Goal: Task Accomplishment & Management: Manage account settings

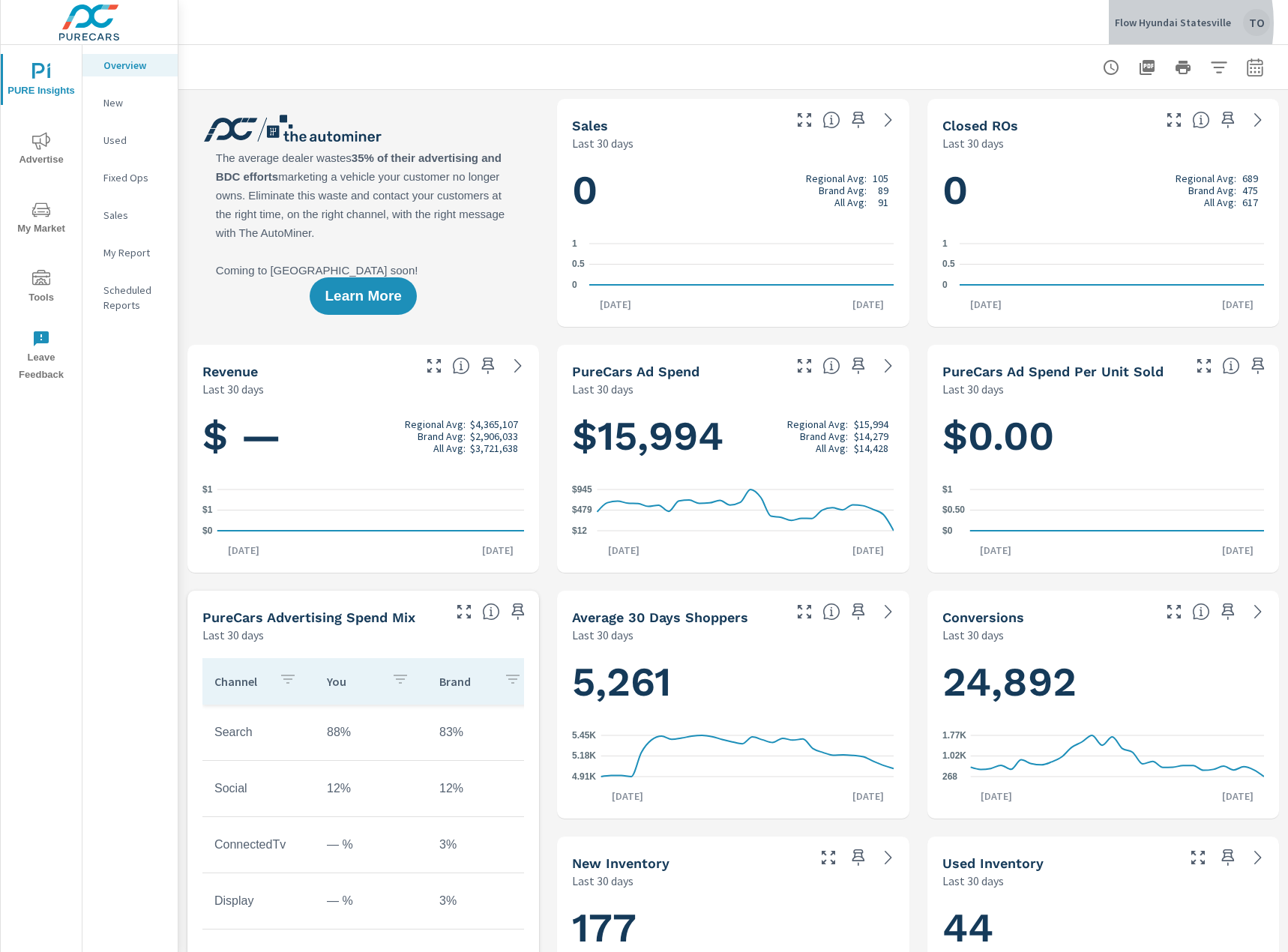
click at [1128, 23] on p "Flow Hyundai Statesville" at bounding box center [1173, 22] width 116 height 14
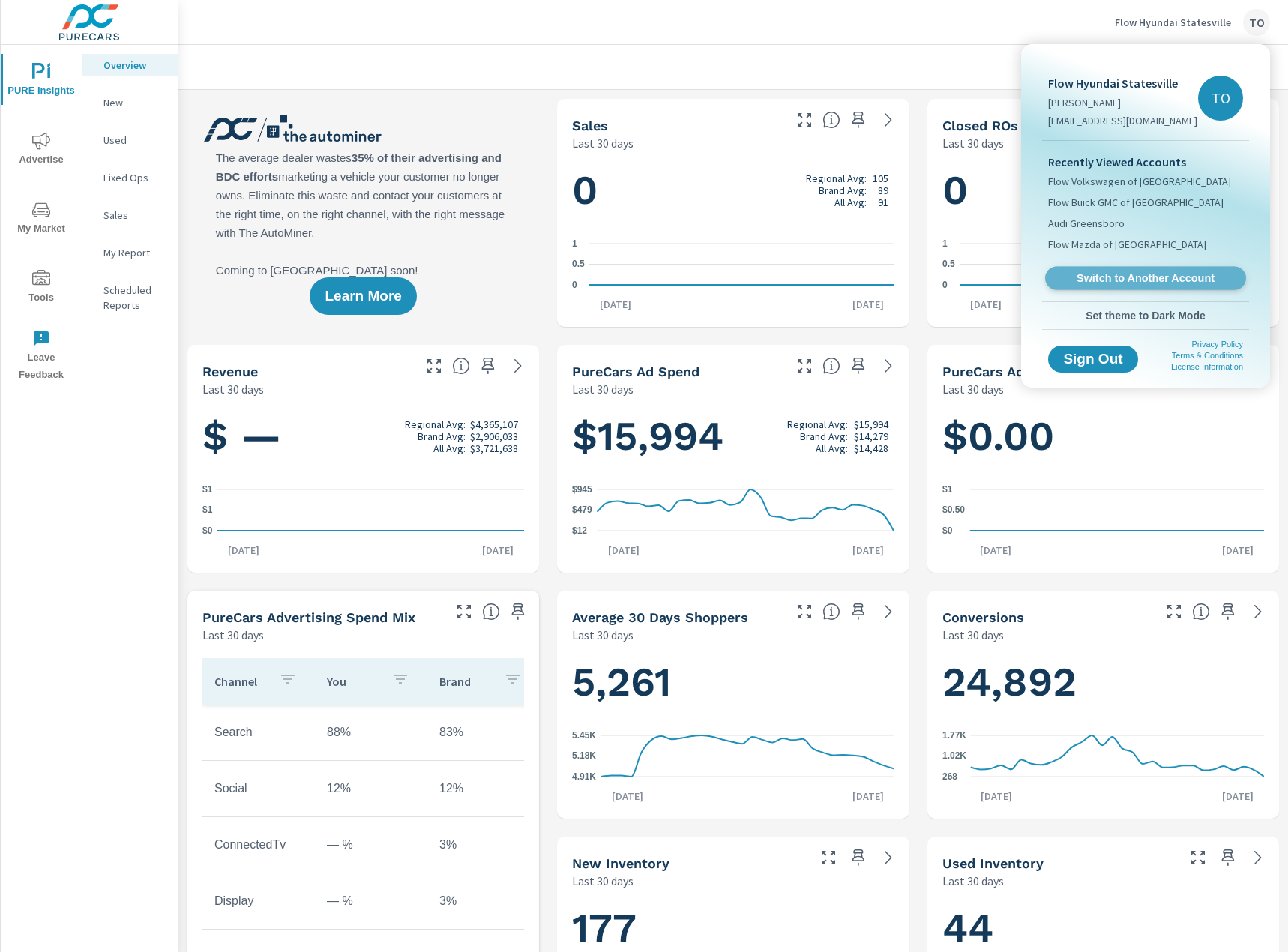
click at [1125, 275] on span "Switch to Another Account" at bounding box center [1144, 278] width 183 height 14
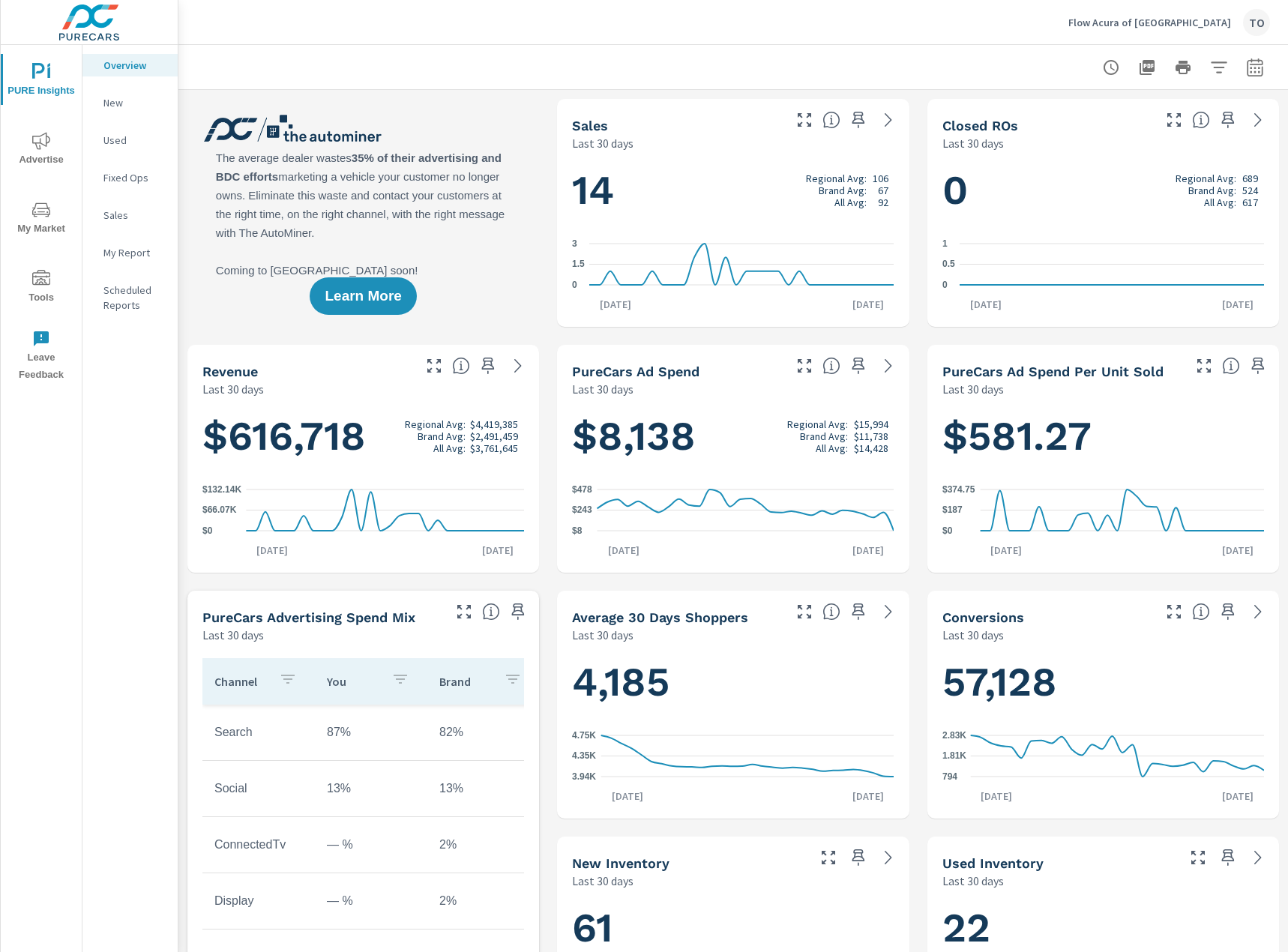
click at [450, 45] on div at bounding box center [733, 66] width 1073 height 44
click at [42, 281] on icon "nav menu" at bounding box center [41, 277] width 18 height 15
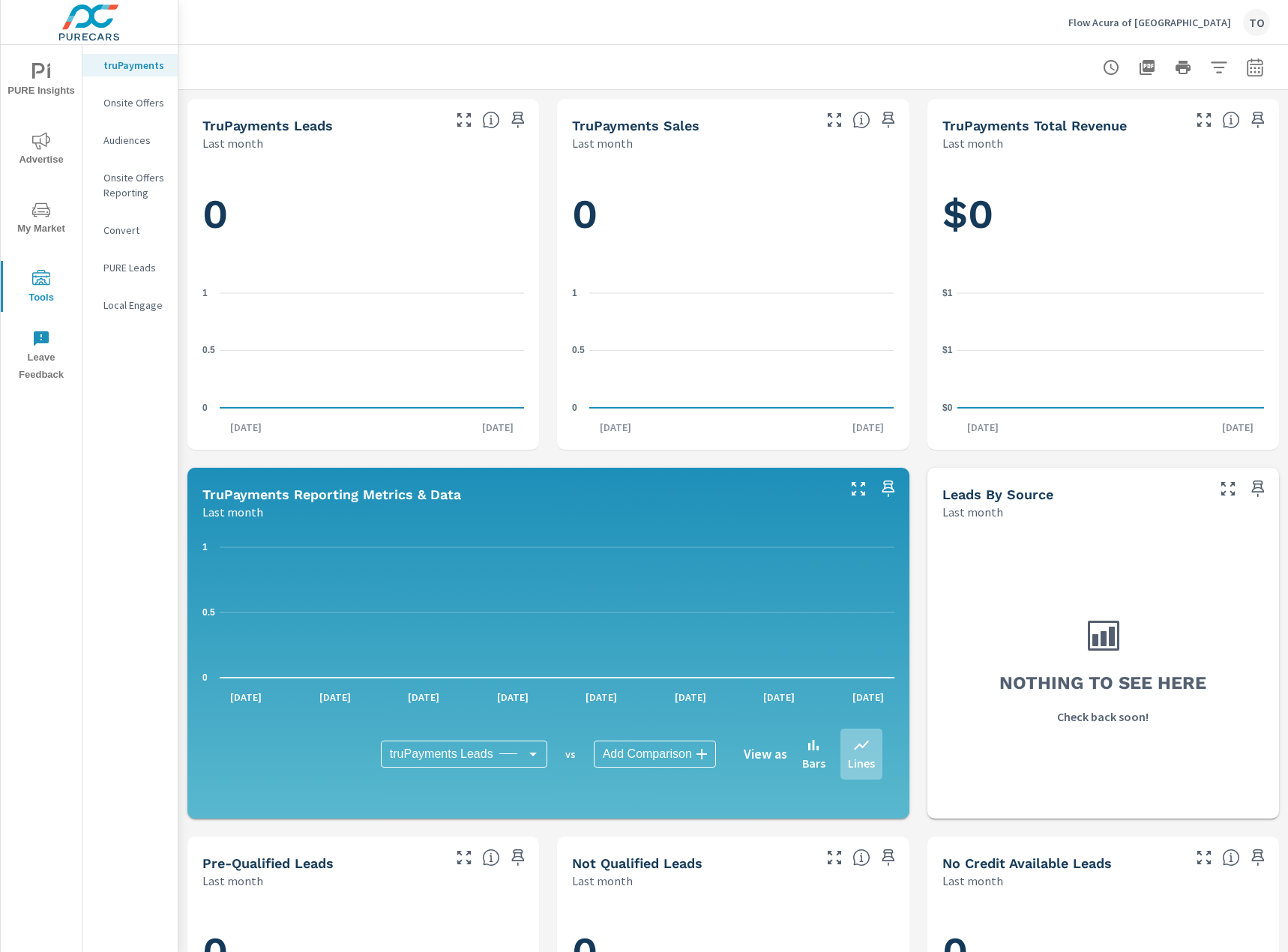
click at [868, 61] on div at bounding box center [733, 66] width 1073 height 44
click at [909, 77] on div at bounding box center [733, 66] width 1073 height 44
click at [30, 73] on span "PURE Insights" at bounding box center [41, 81] width 72 height 37
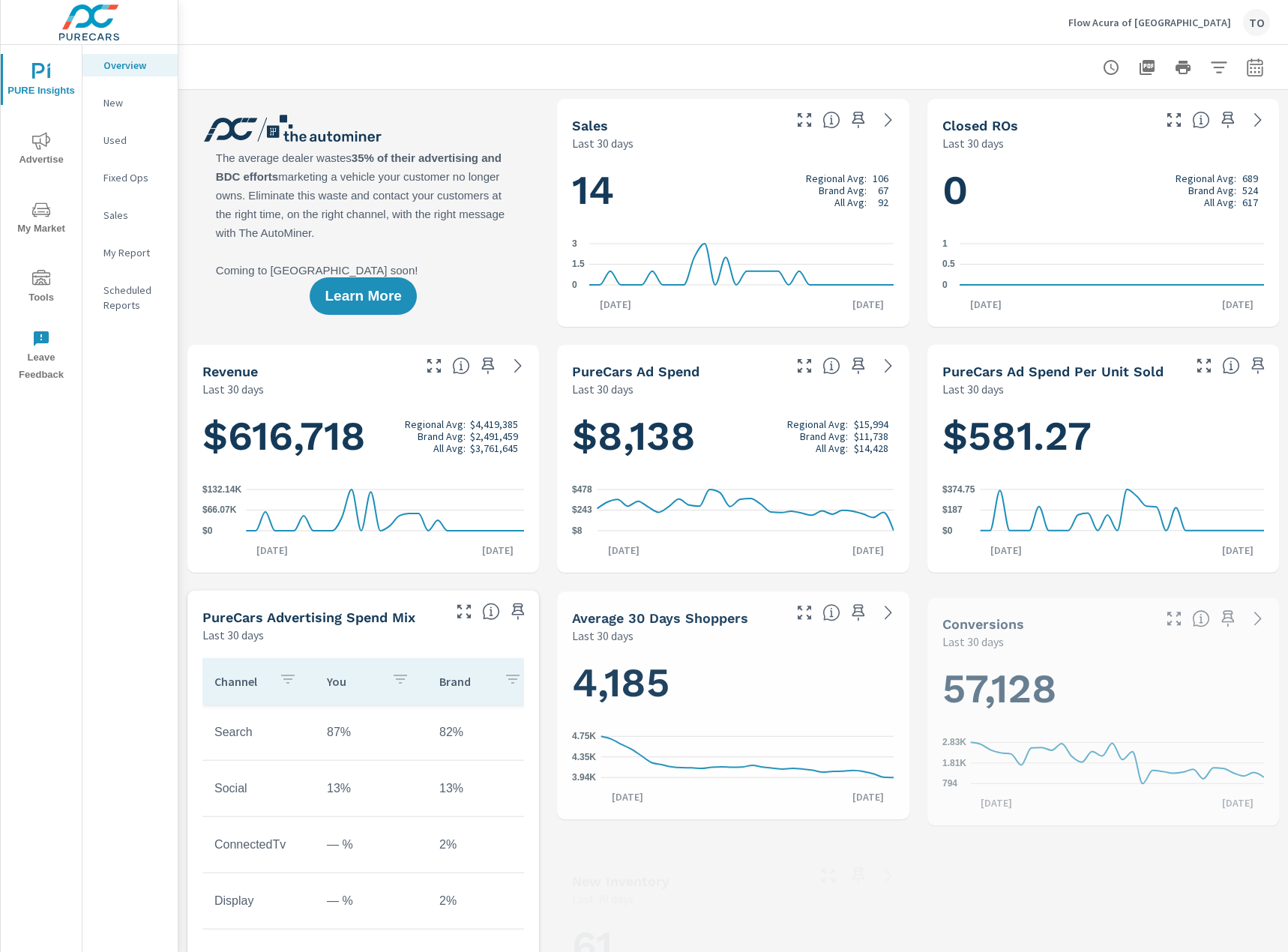
click at [455, 44] on div "Flow Acura of Wilmington TO" at bounding box center [733, 22] width 1073 height 44
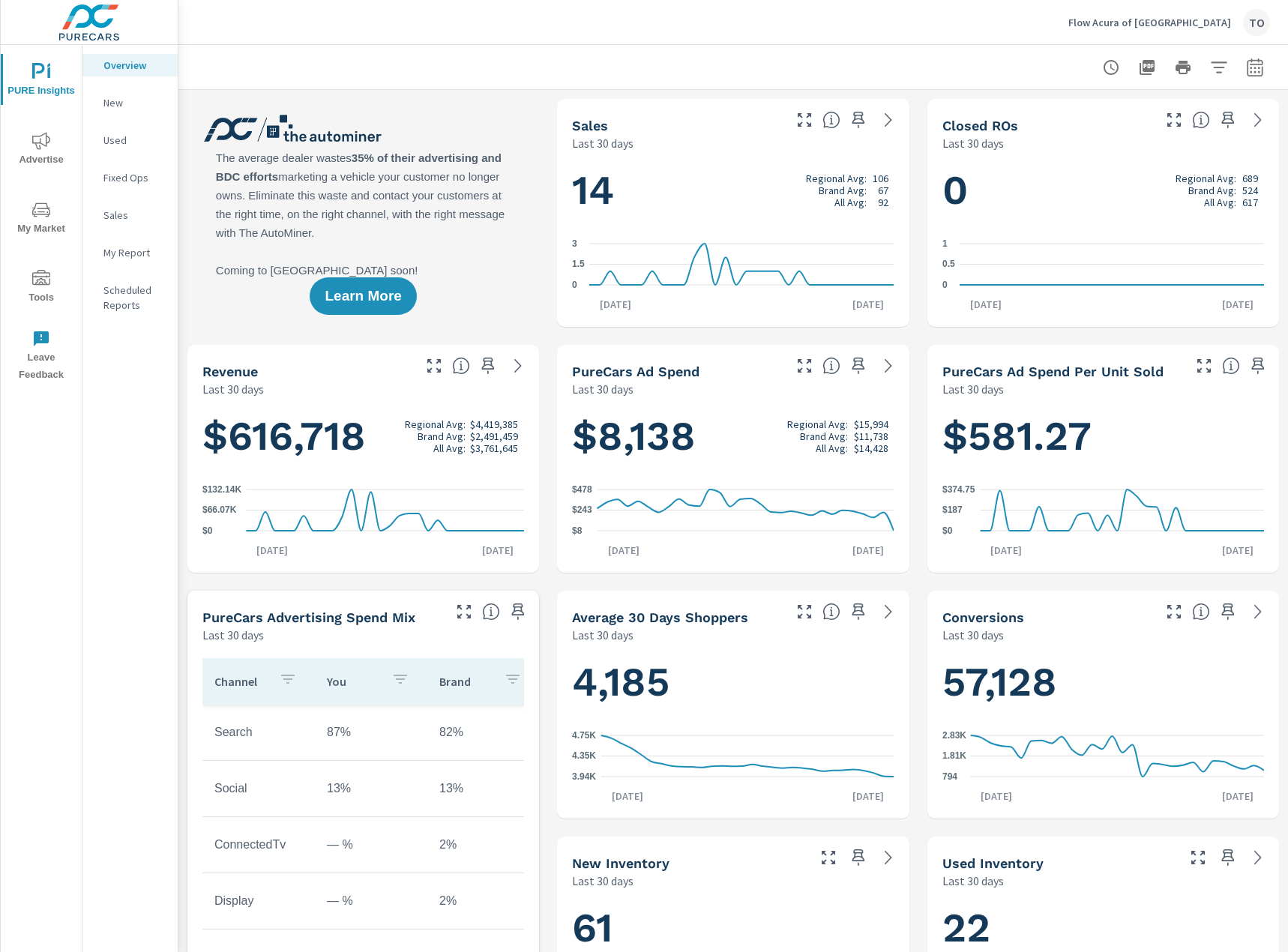
click at [741, 63] on div at bounding box center [733, 66] width 1073 height 44
click at [1151, 26] on p "Flow Acura of Wilmington" at bounding box center [1149, 22] width 163 height 14
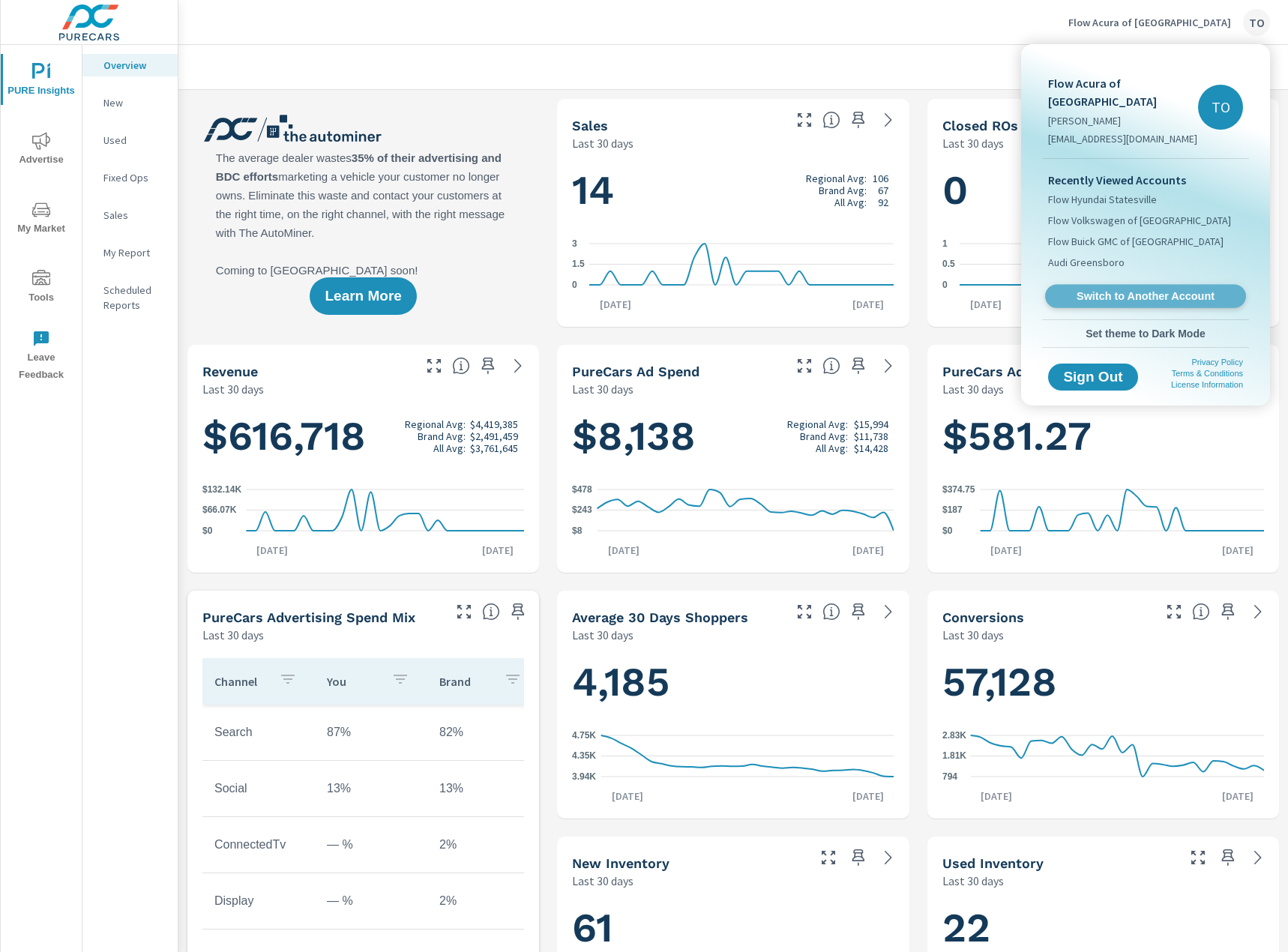
click at [1109, 289] on span "Switch to Another Account" at bounding box center [1144, 297] width 183 height 14
